Goal: Task Accomplishment & Management: Manage account settings

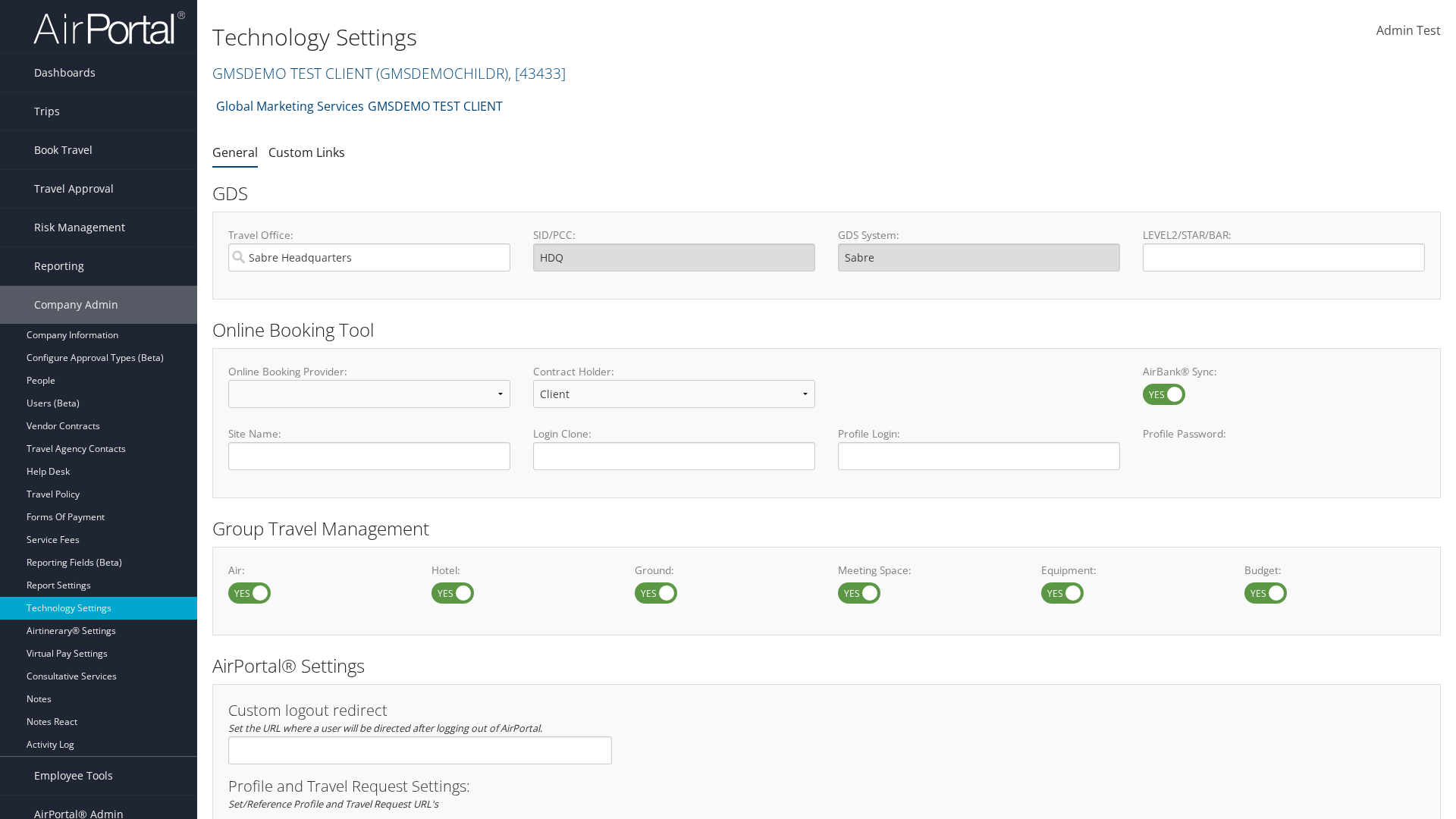
click at [453, 592] on label at bounding box center [453, 593] width 42 height 21
click at [449, 592] on input "checkbox" at bounding box center [443, 594] width 10 height 10
checkbox input "false"
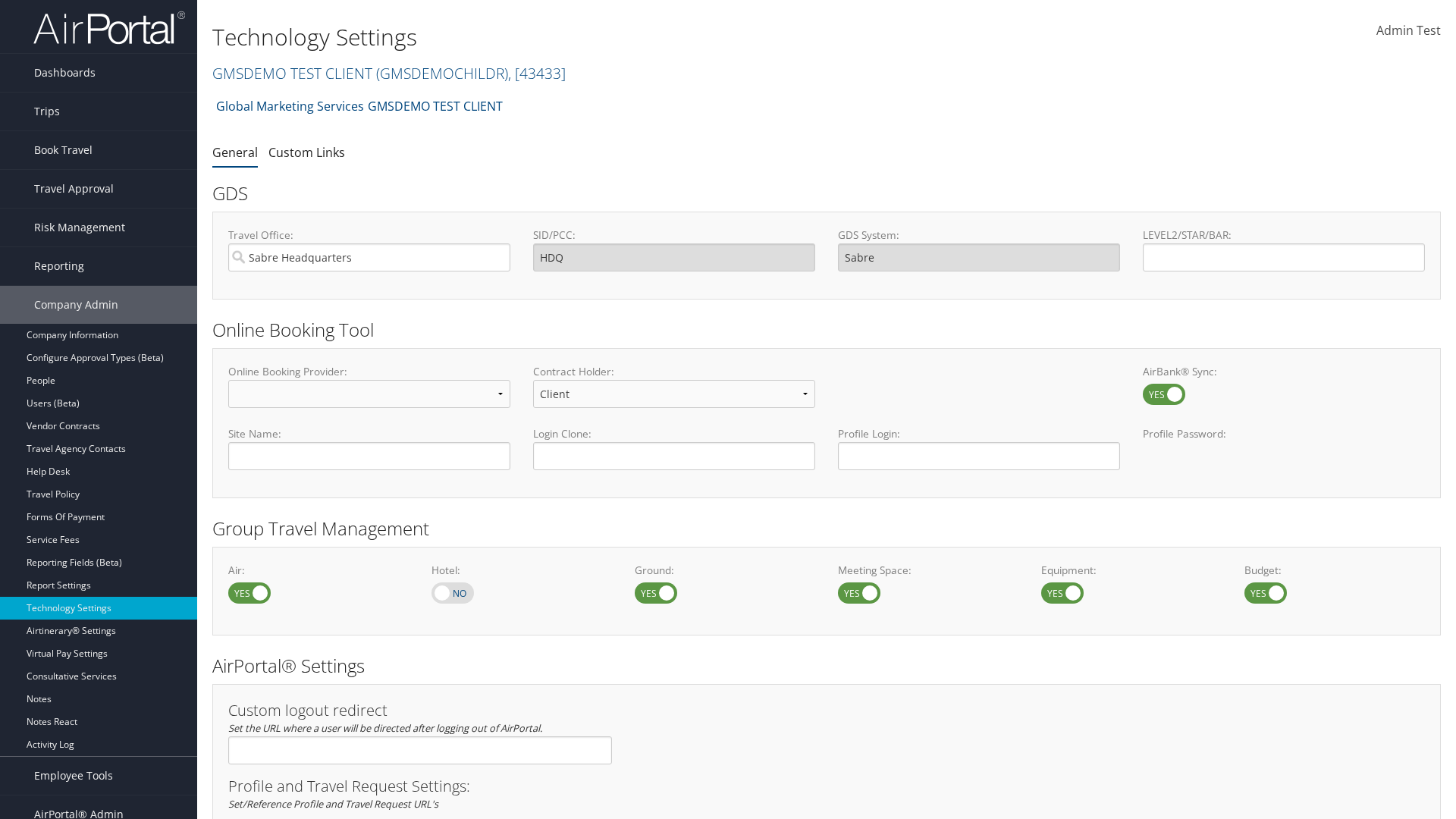
scroll to position [877, 0]
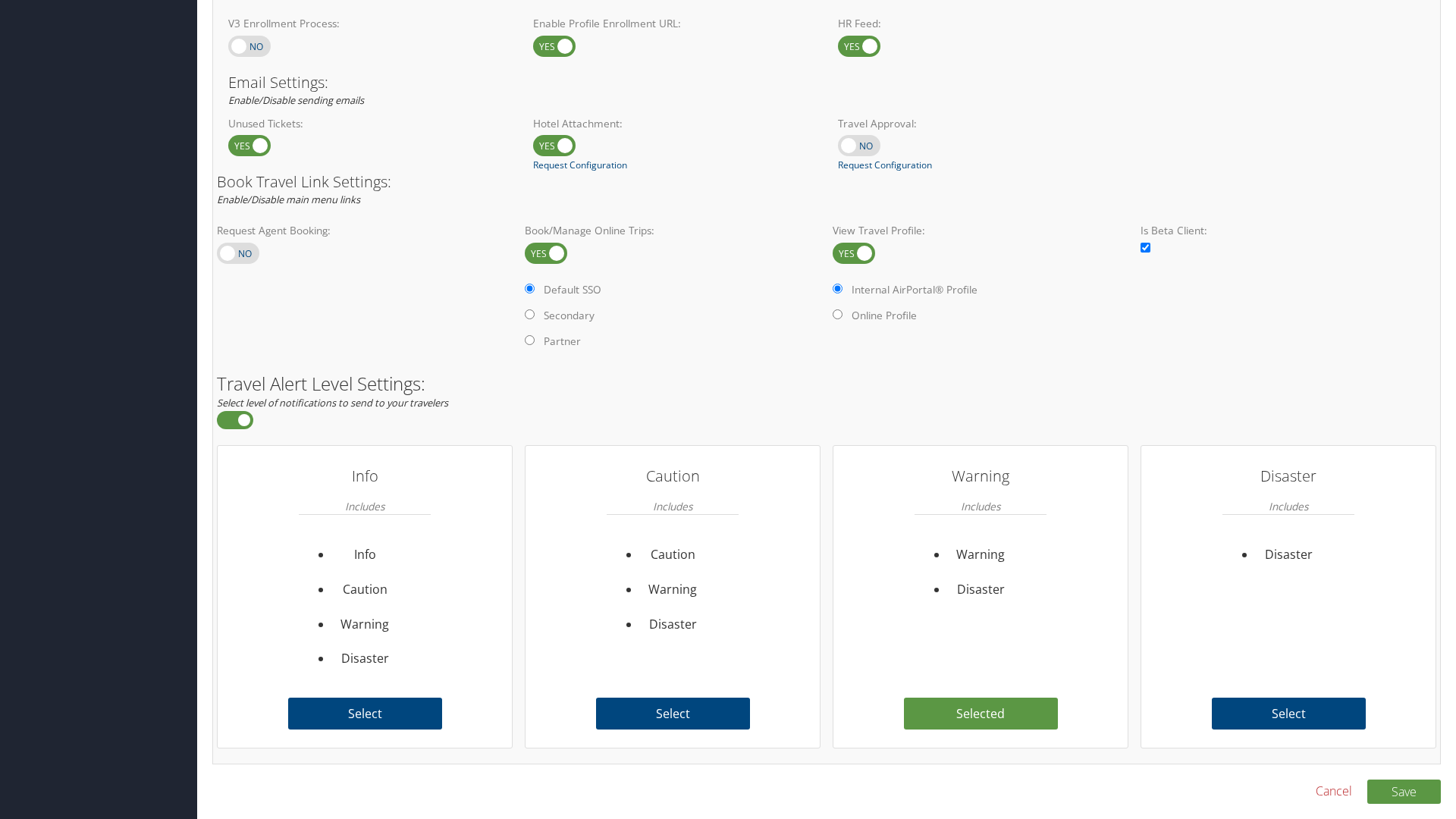
checkbox input "true"
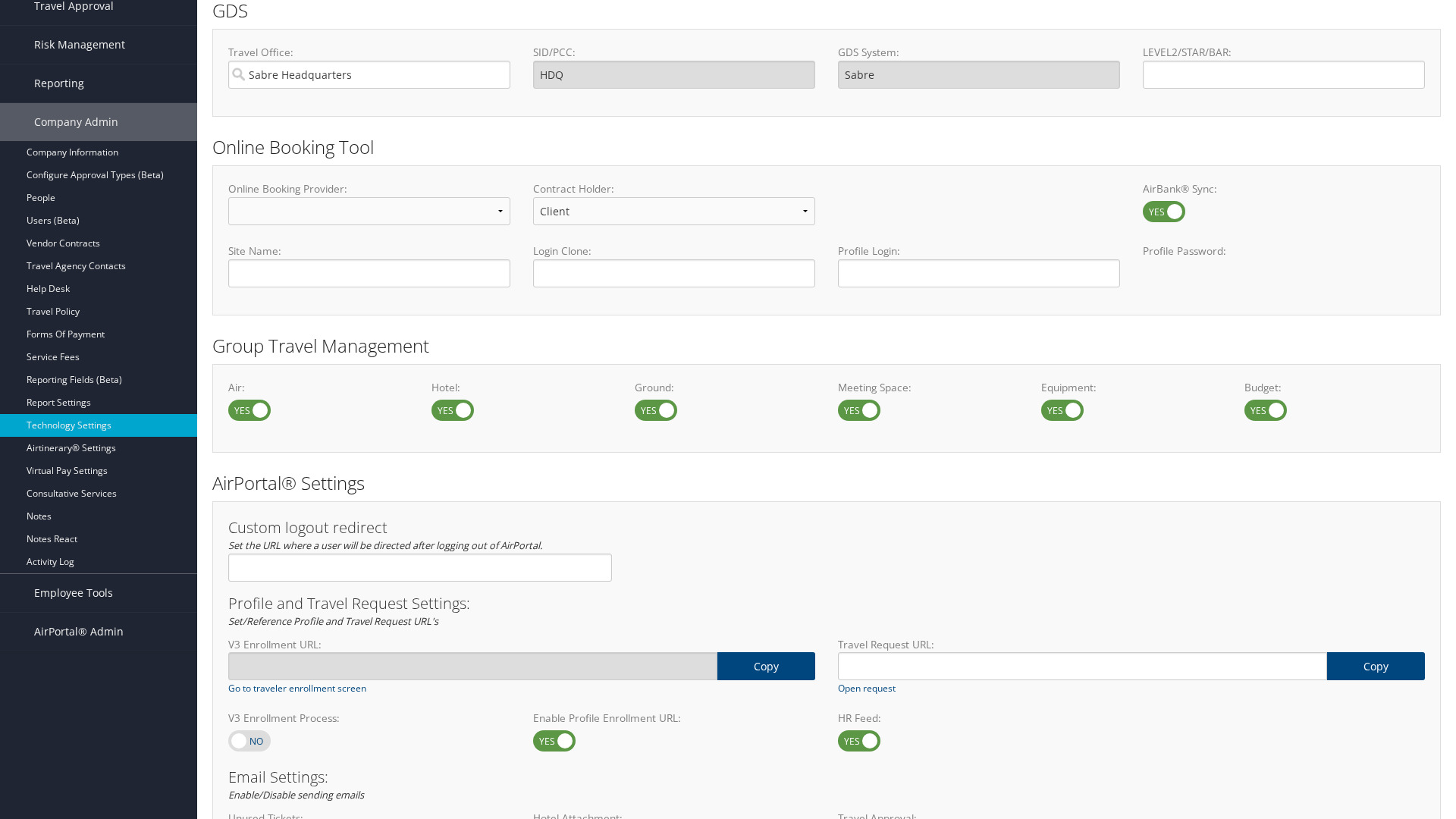
scroll to position [877, 0]
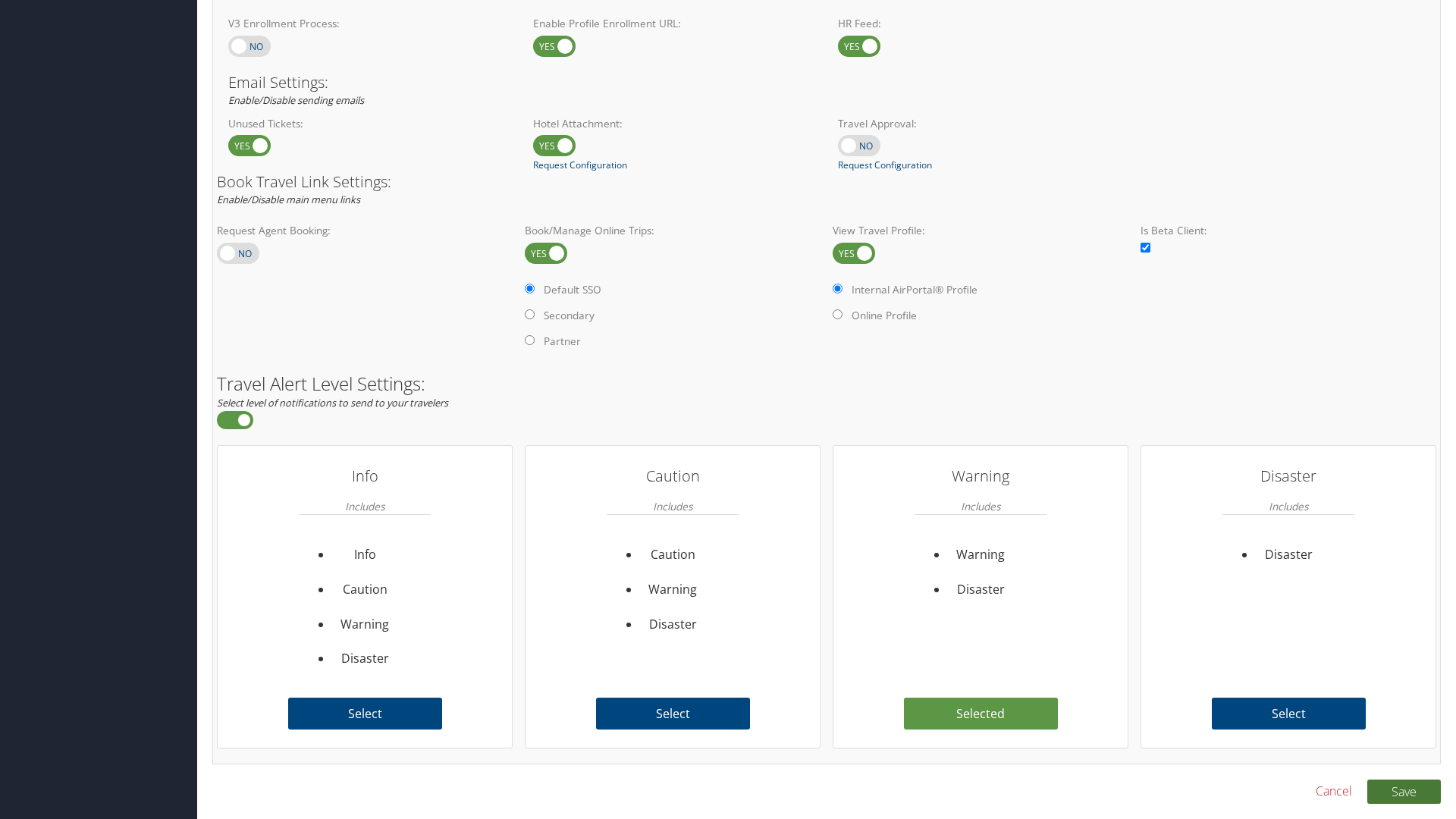
click at [1404, 790] on button "Save" at bounding box center [1404, 791] width 74 height 24
